Goal: Information Seeking & Learning: Learn about a topic

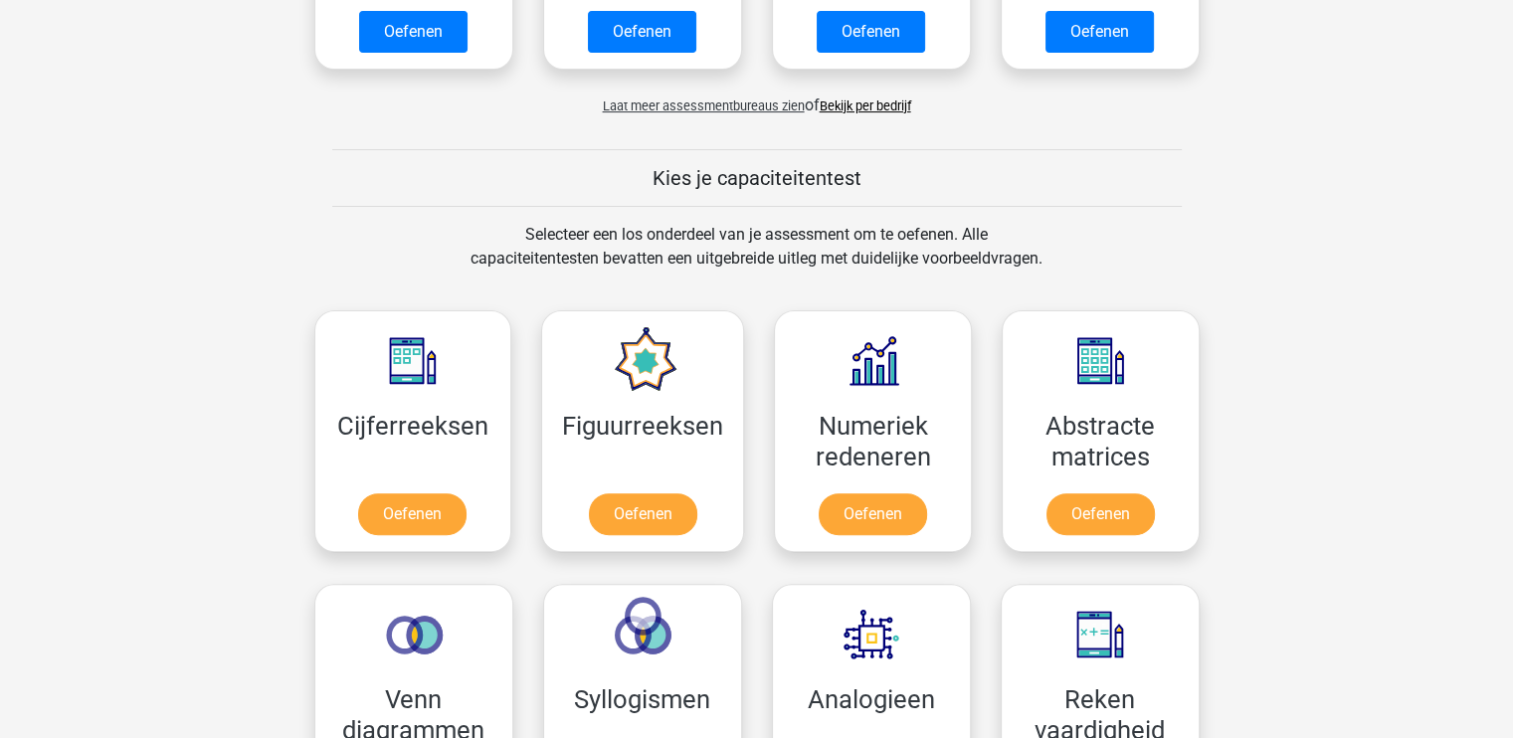
scroll to position [662, 0]
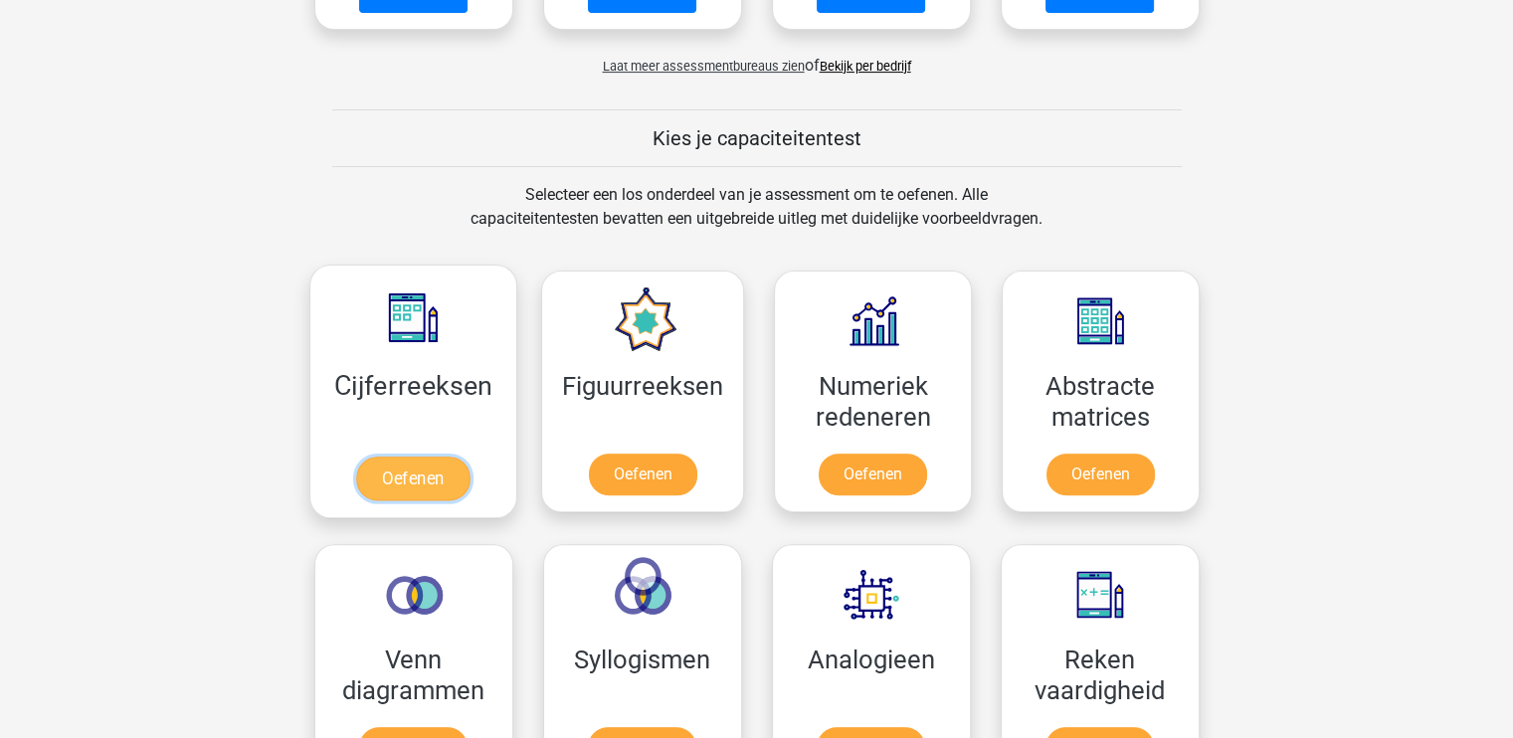
click at [420, 468] on link "Oefenen" at bounding box center [412, 479] width 113 height 44
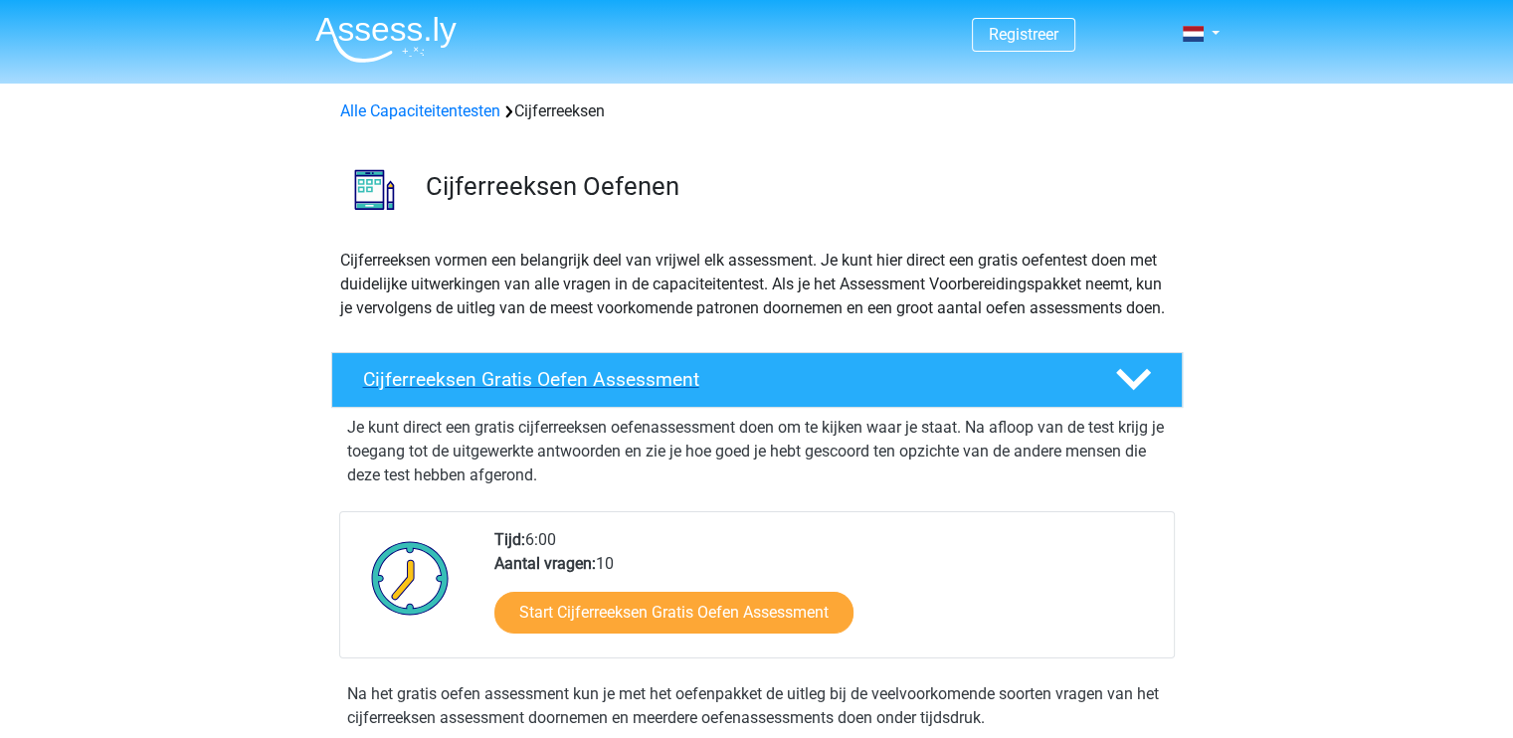
click at [600, 391] on h4 "Cijferreeksen Gratis Oefen Assessment" at bounding box center [723, 379] width 720 height 23
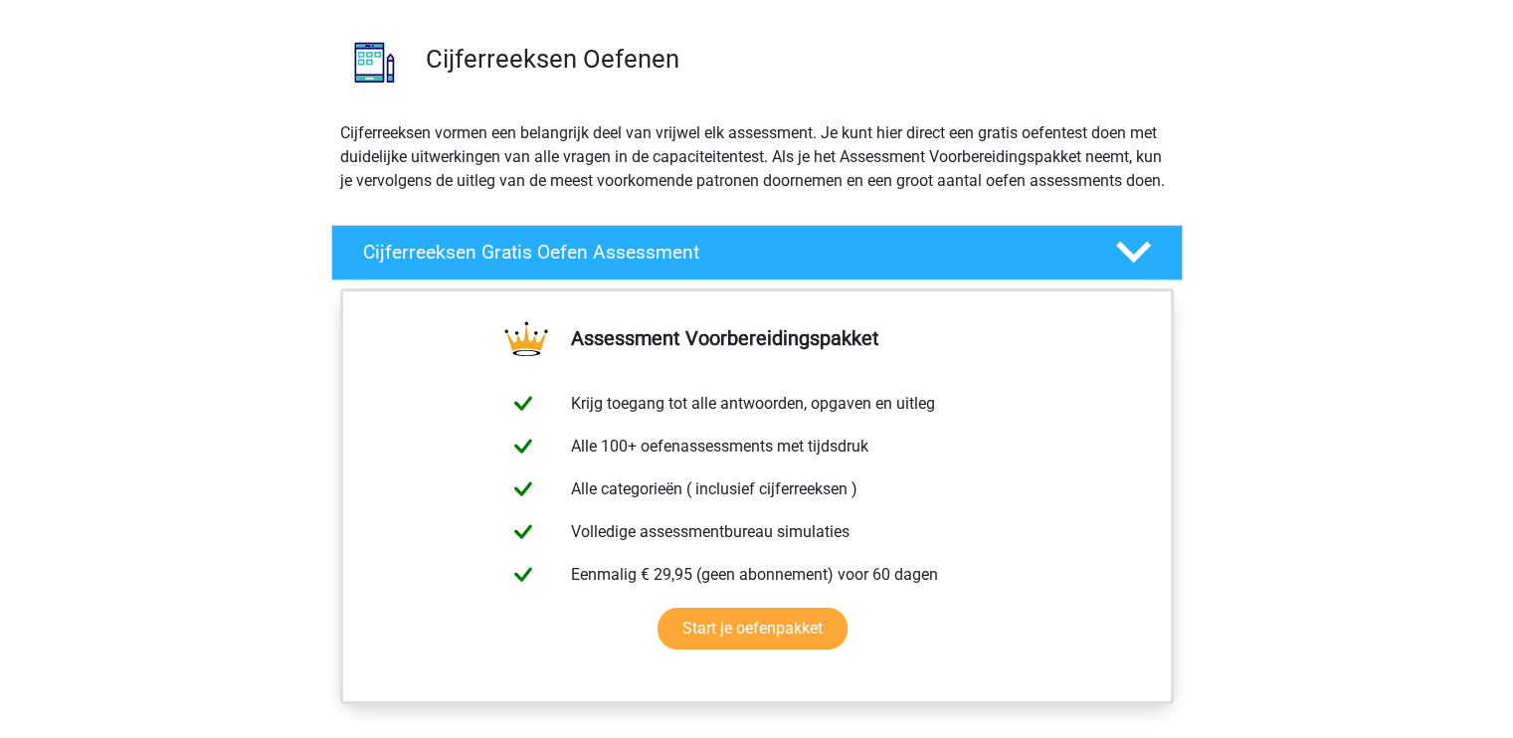
scroll to position [132, 0]
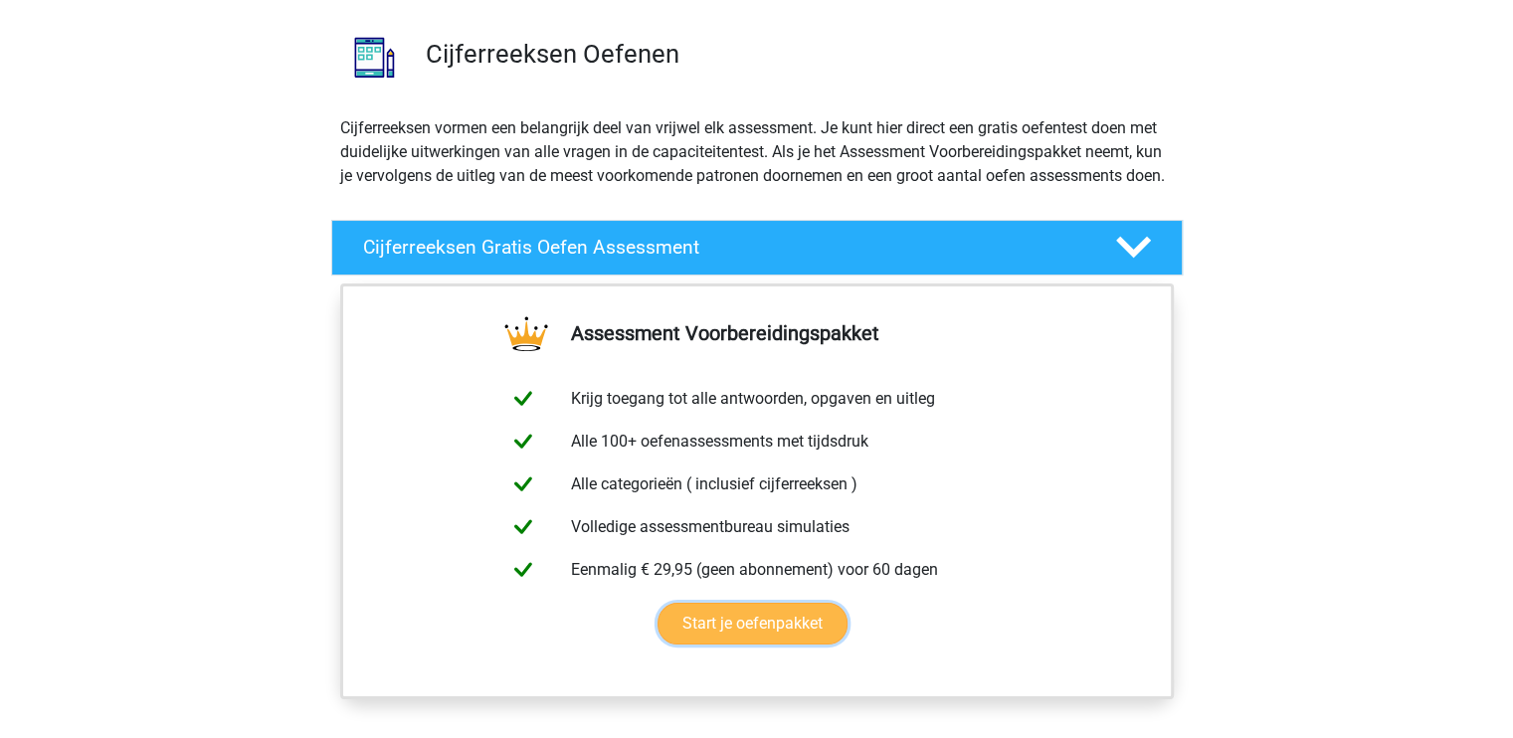
click at [788, 645] on link "Start je oefenpakket" at bounding box center [752, 624] width 190 height 42
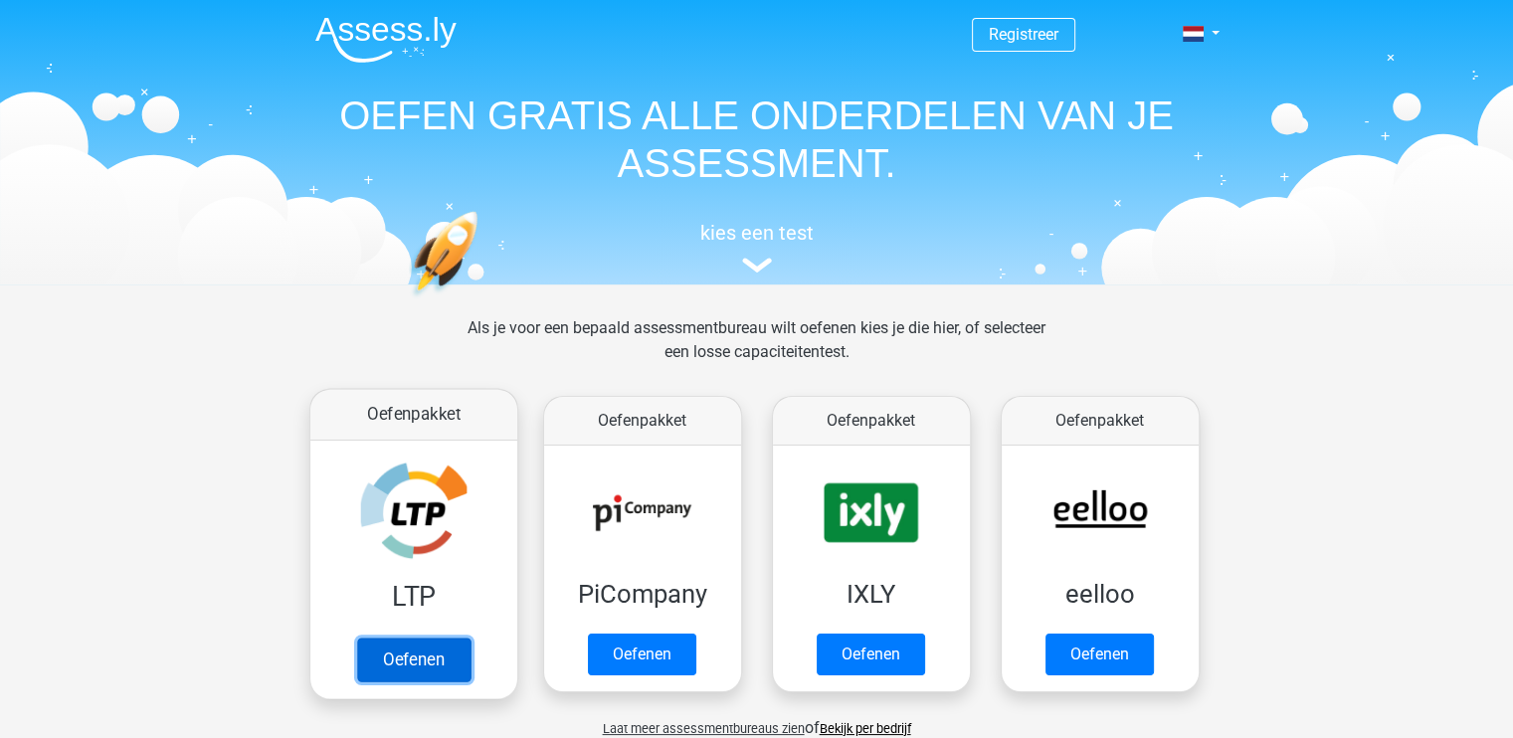
click at [426, 649] on link "Oefenen" at bounding box center [412, 660] width 113 height 44
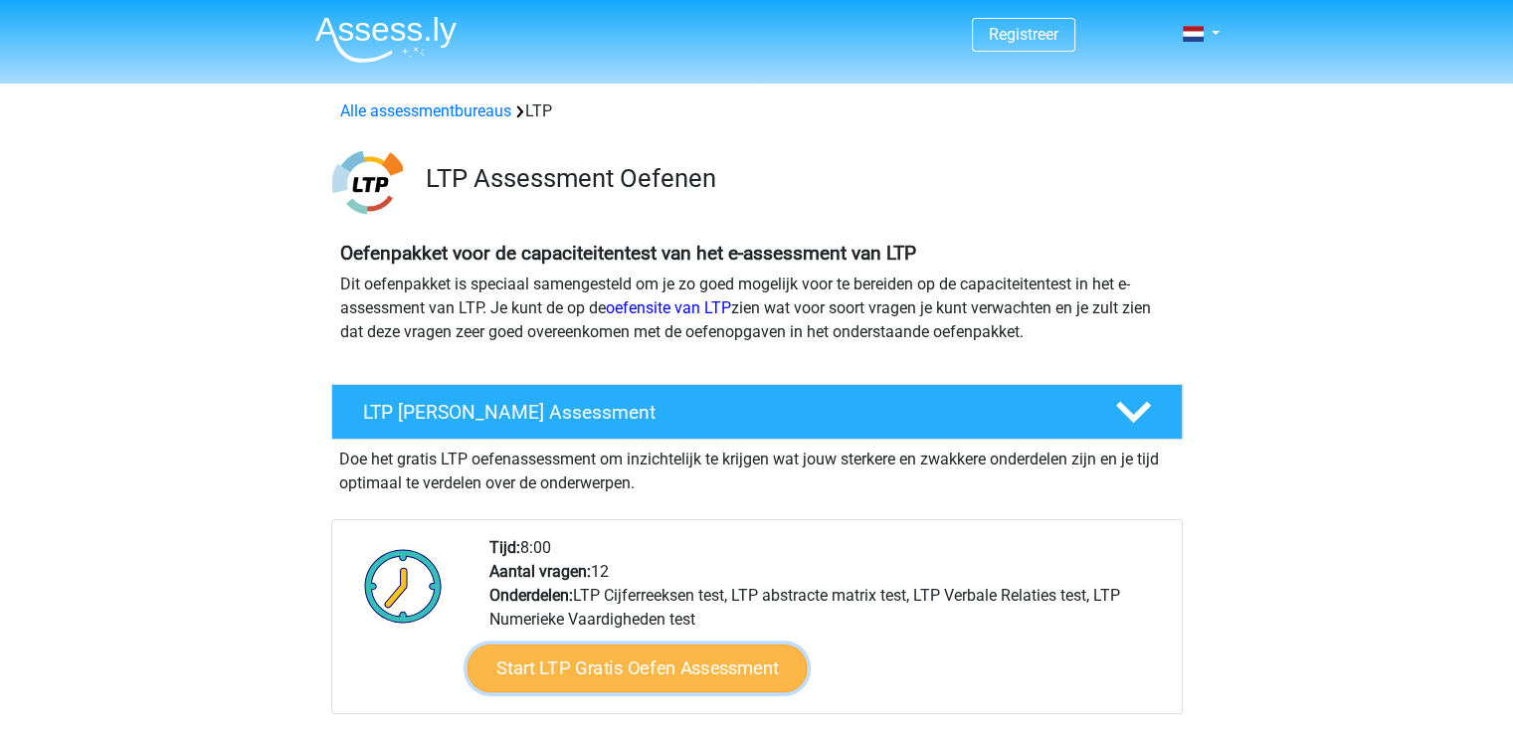
click at [724, 661] on link "Start LTP Gratis Oefen Assessment" at bounding box center [637, 669] width 340 height 48
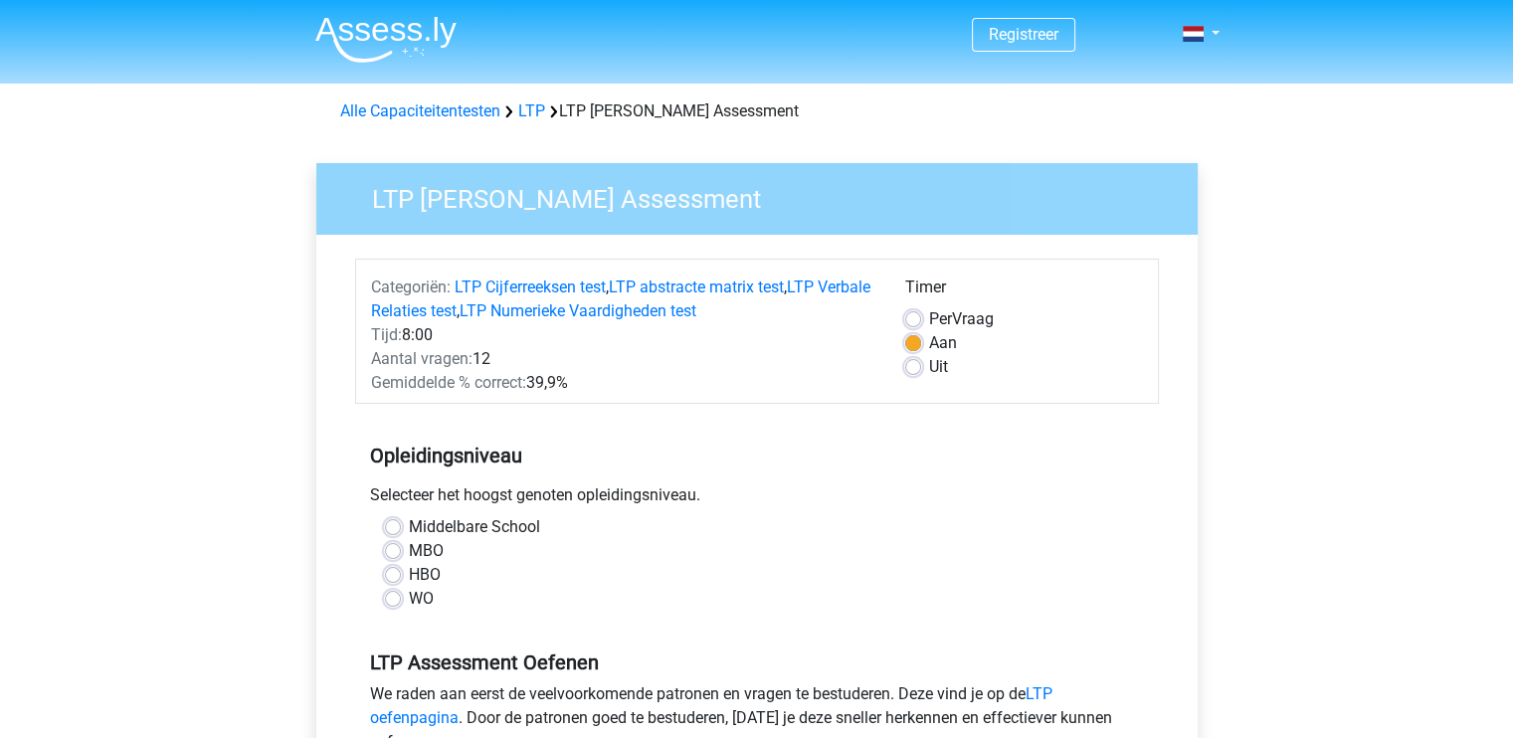
click at [409, 545] on label "MBO" at bounding box center [426, 551] width 35 height 24
click at [395, 545] on input "MBO" at bounding box center [393, 549] width 16 height 20
radio input "true"
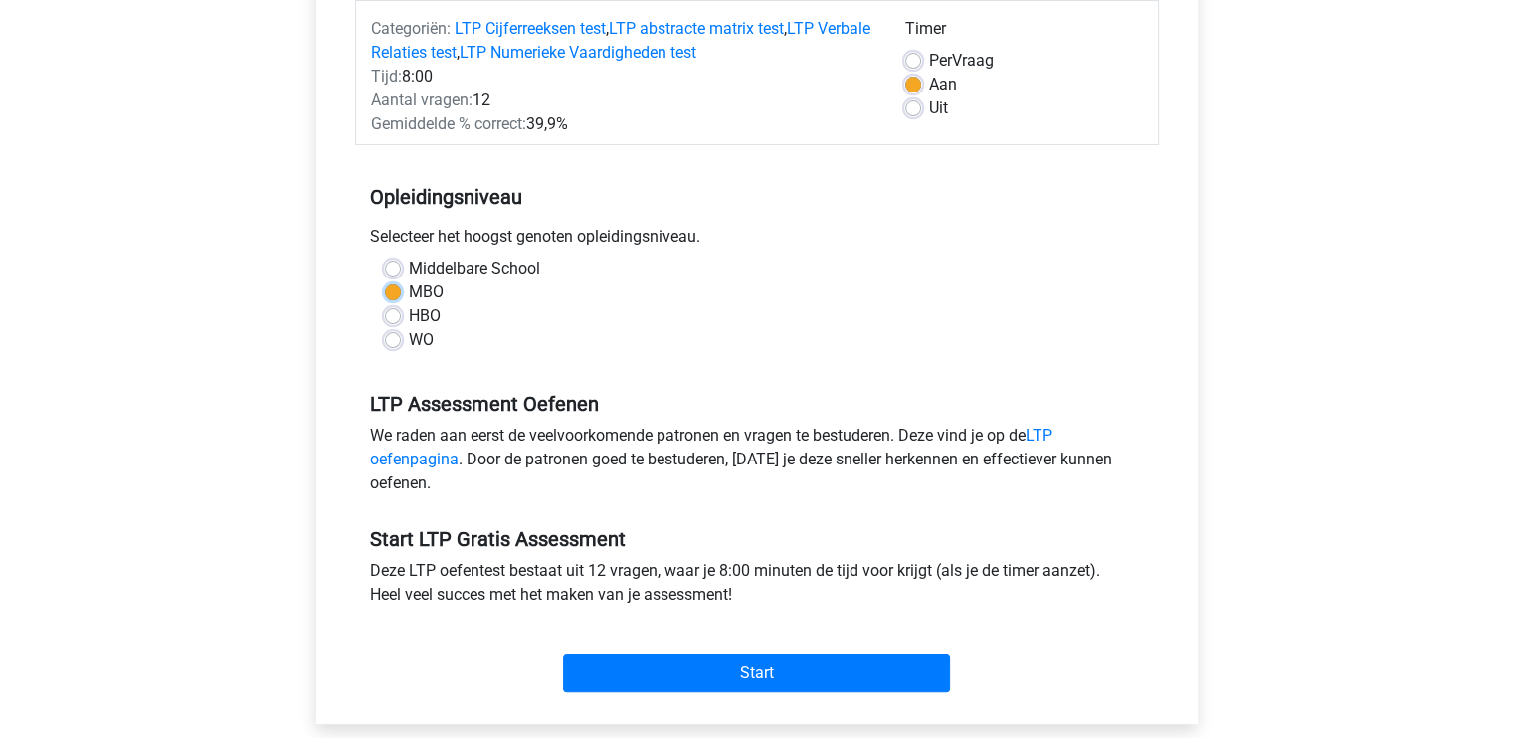
scroll to position [279, 0]
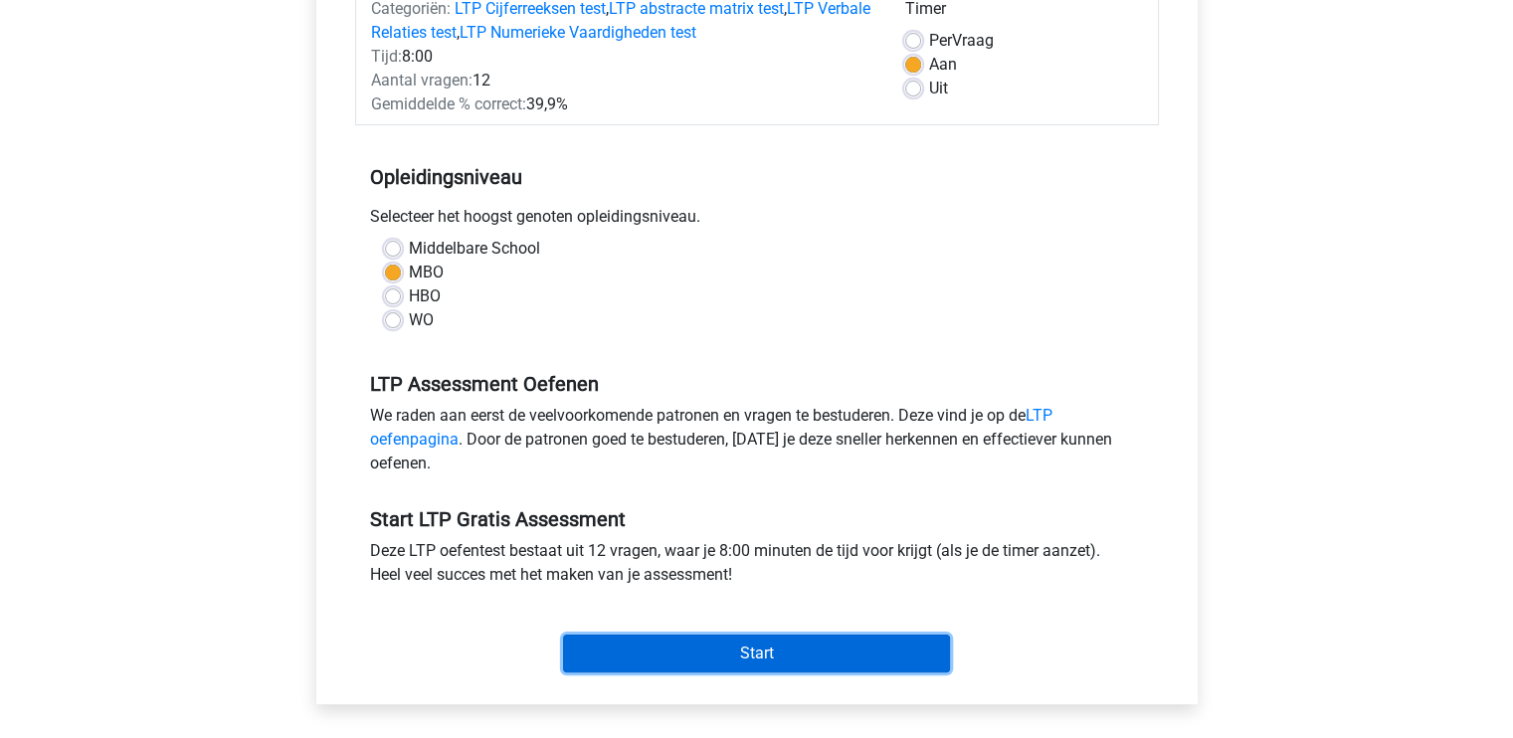
click at [743, 656] on input "Start" at bounding box center [756, 654] width 387 height 38
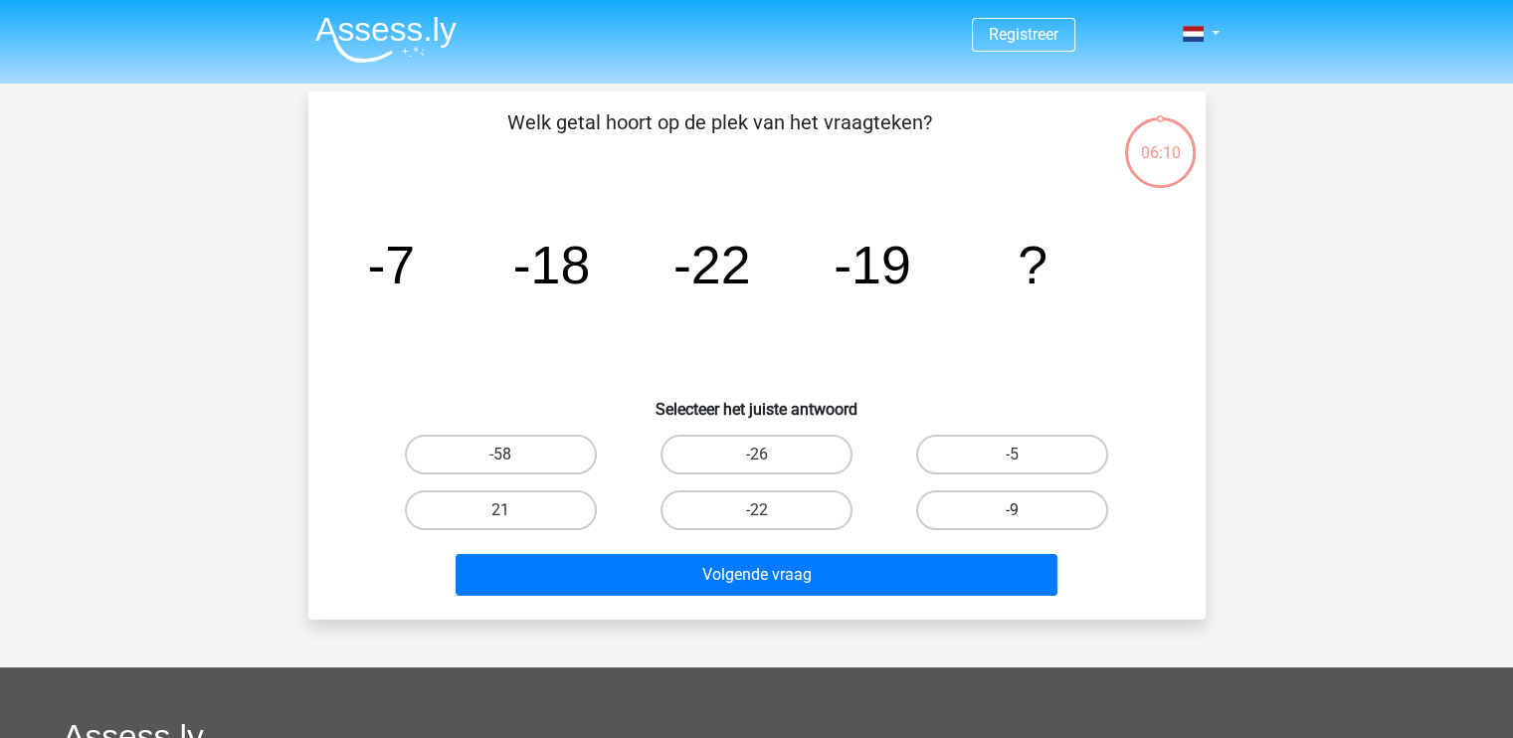
click at [1010, 494] on label "-9" at bounding box center [1012, 510] width 192 height 40
click at [1013, 510] on input "-9" at bounding box center [1019, 516] width 13 height 13
radio input "true"
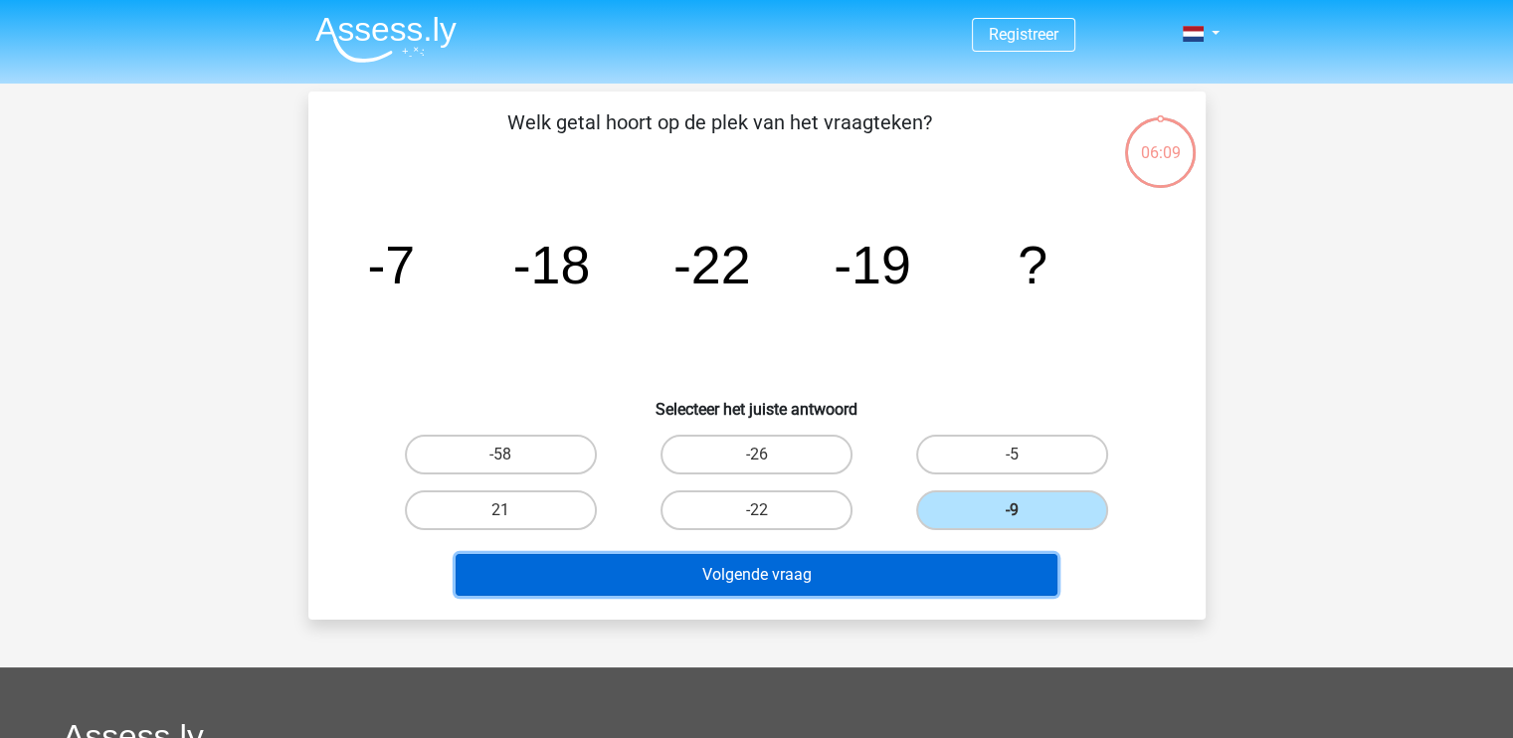
click at [849, 567] on button "Volgende vraag" at bounding box center [757, 575] width 602 height 42
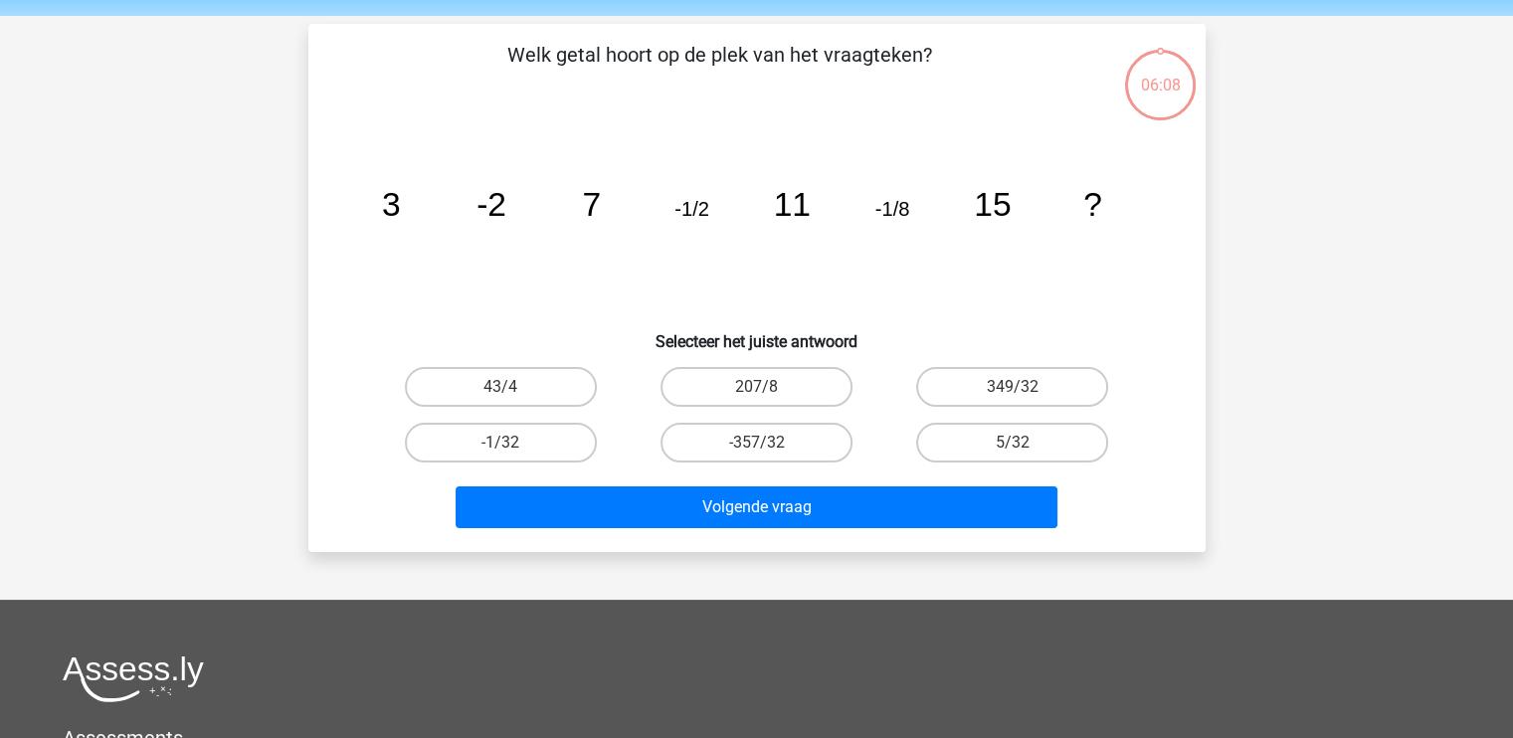
scroll to position [92, 0]
